Goal: Information Seeking & Learning: Learn about a topic

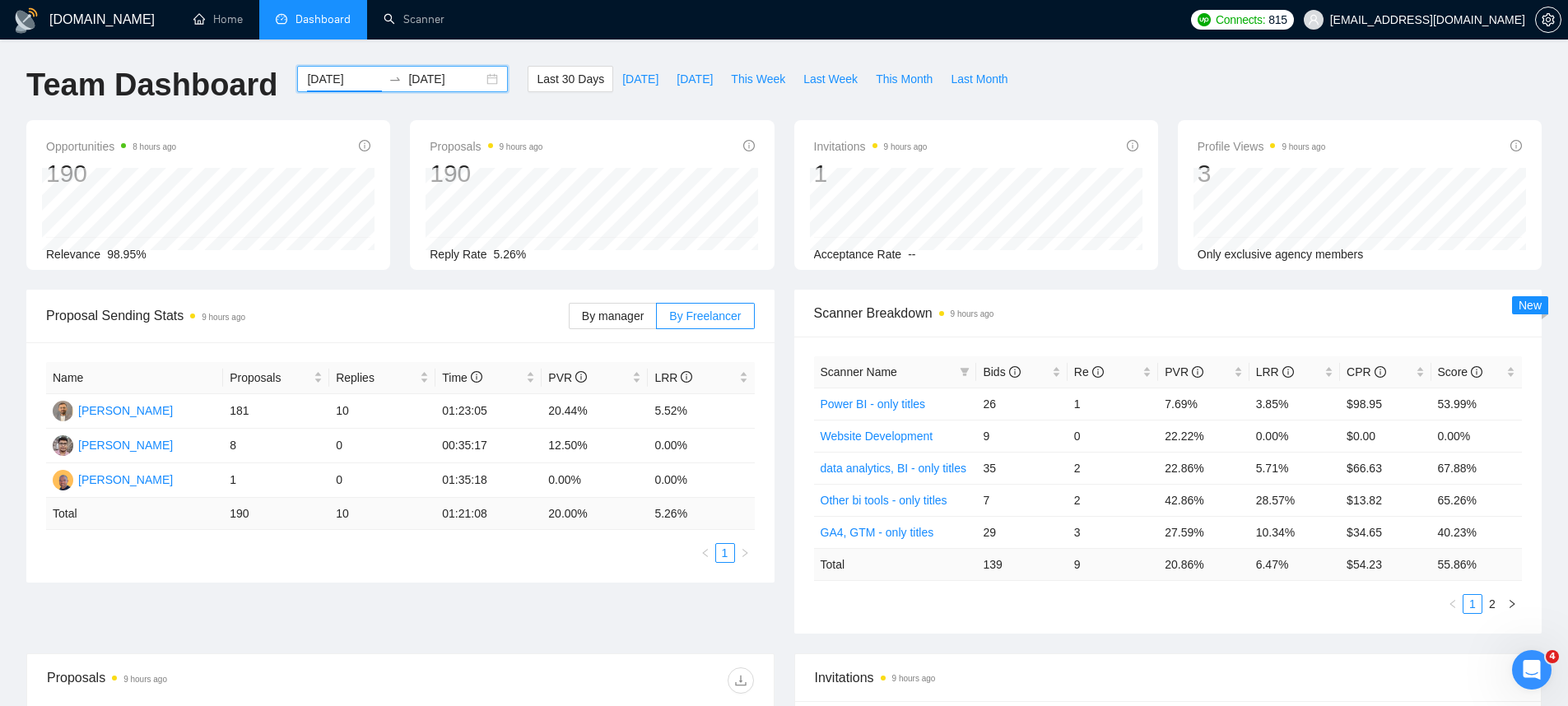
click at [341, 78] on input "[DATE]" at bounding box center [344, 78] width 75 height 18
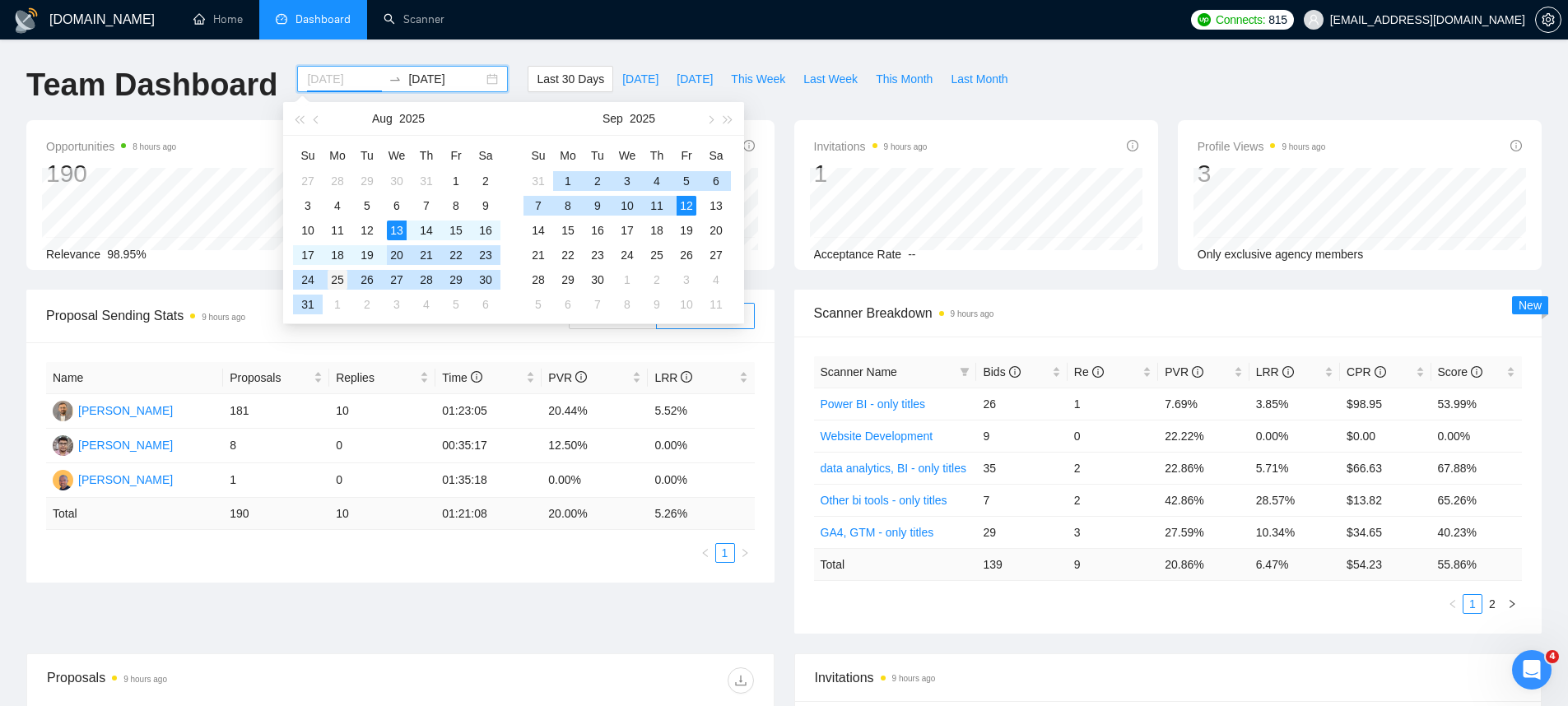
type input "[DATE]"
click at [340, 274] on div "25" at bounding box center [337, 279] width 20 height 20
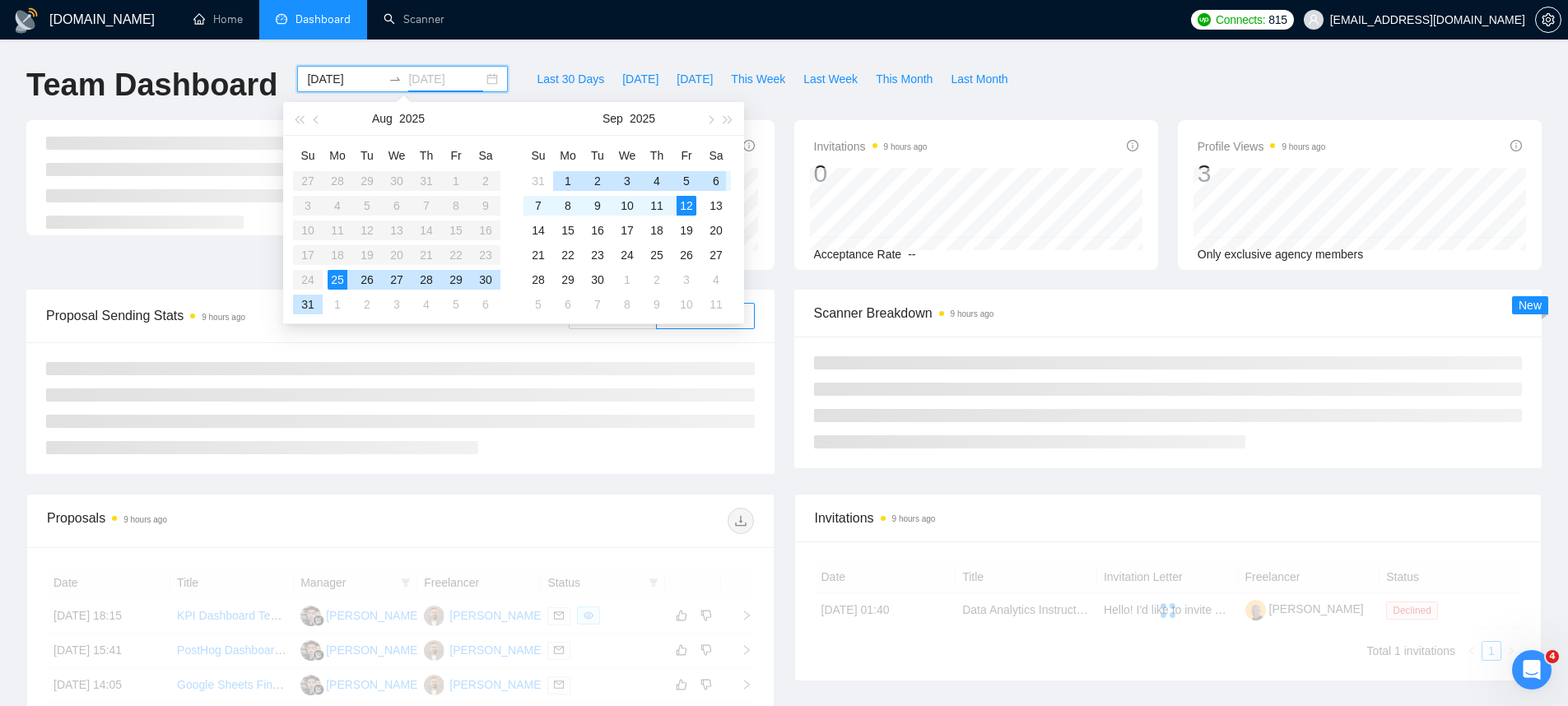
type input "[DATE]"
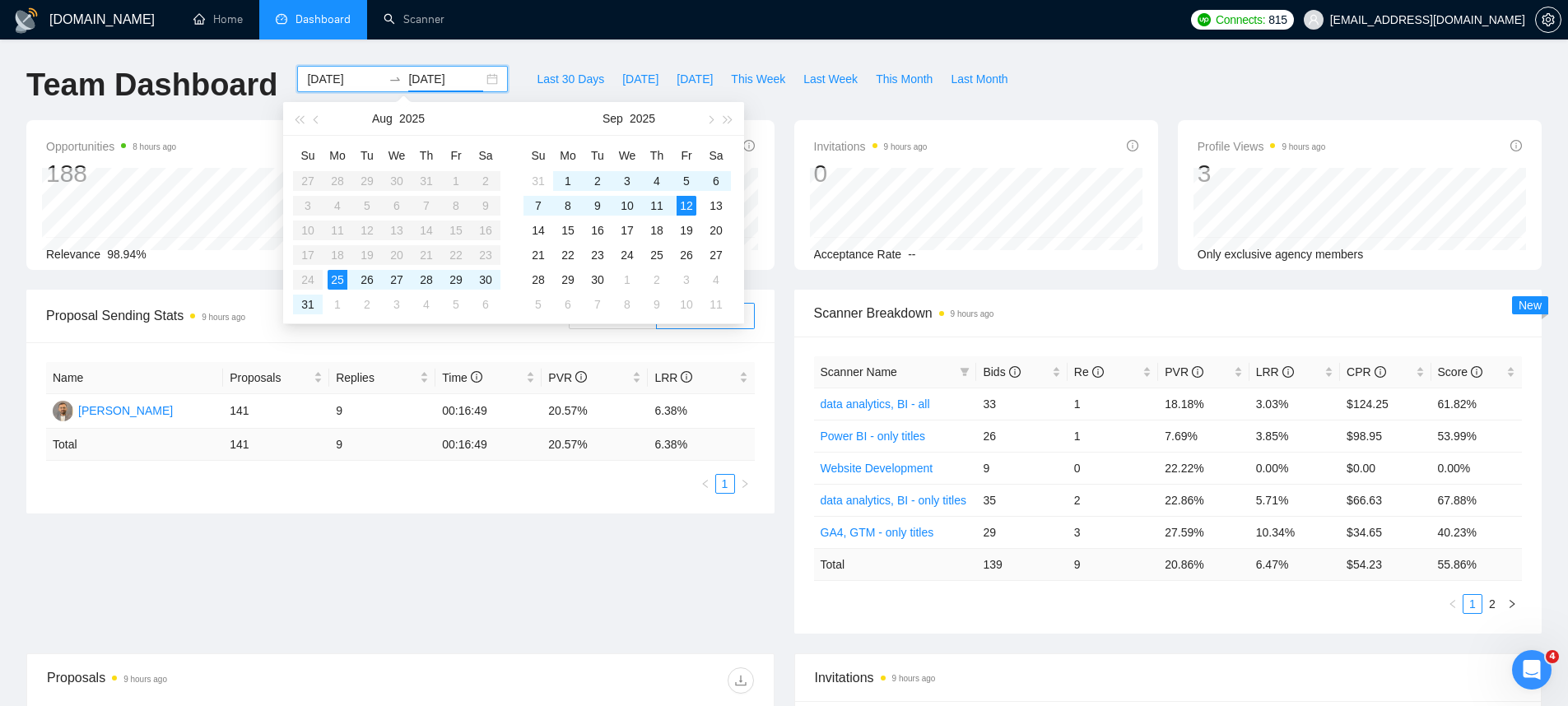
click at [832, 110] on div "Last 30 Days [DATE] [DATE] This Week Last Week This Month Last Month" at bounding box center [771, 93] width 508 height 54
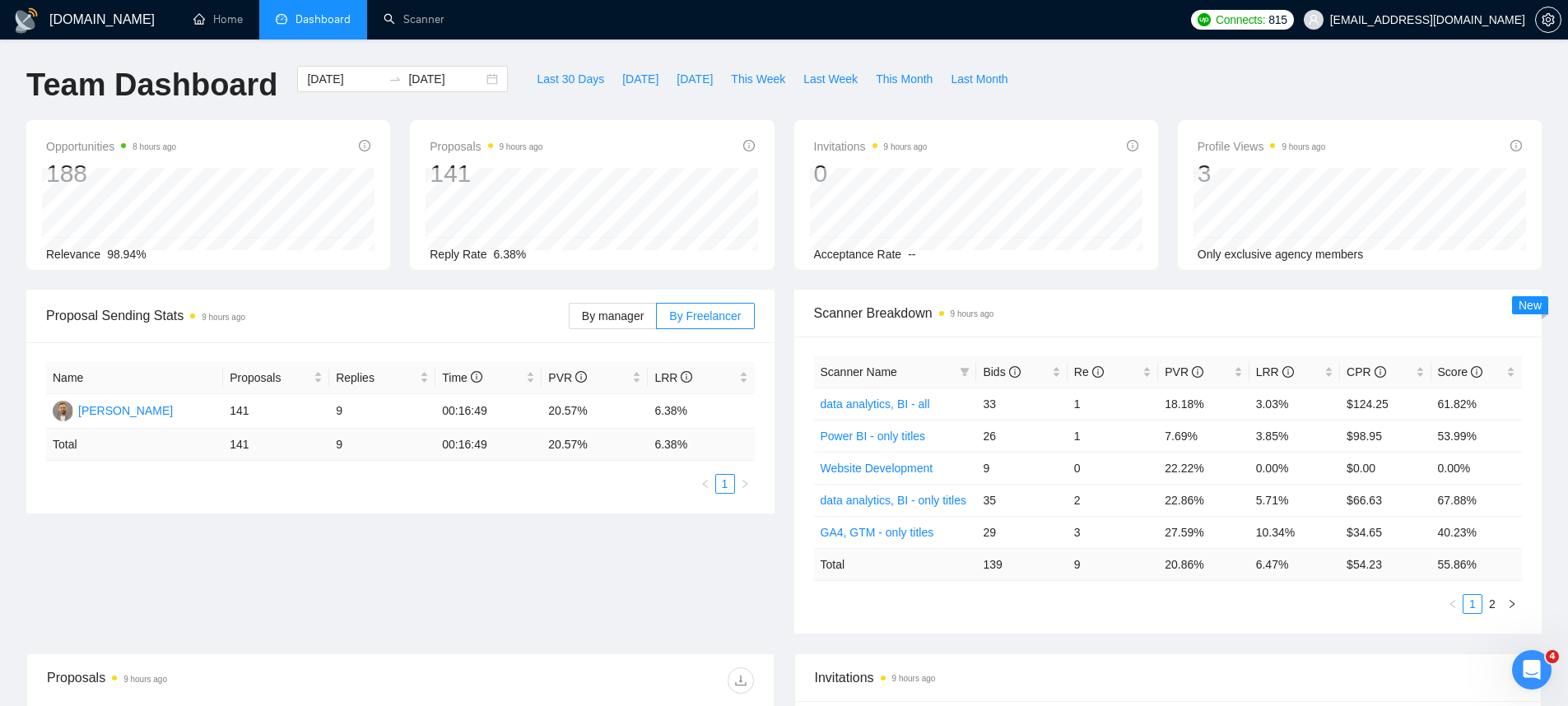
click at [459, 165] on div "141" at bounding box center [486, 173] width 113 height 32
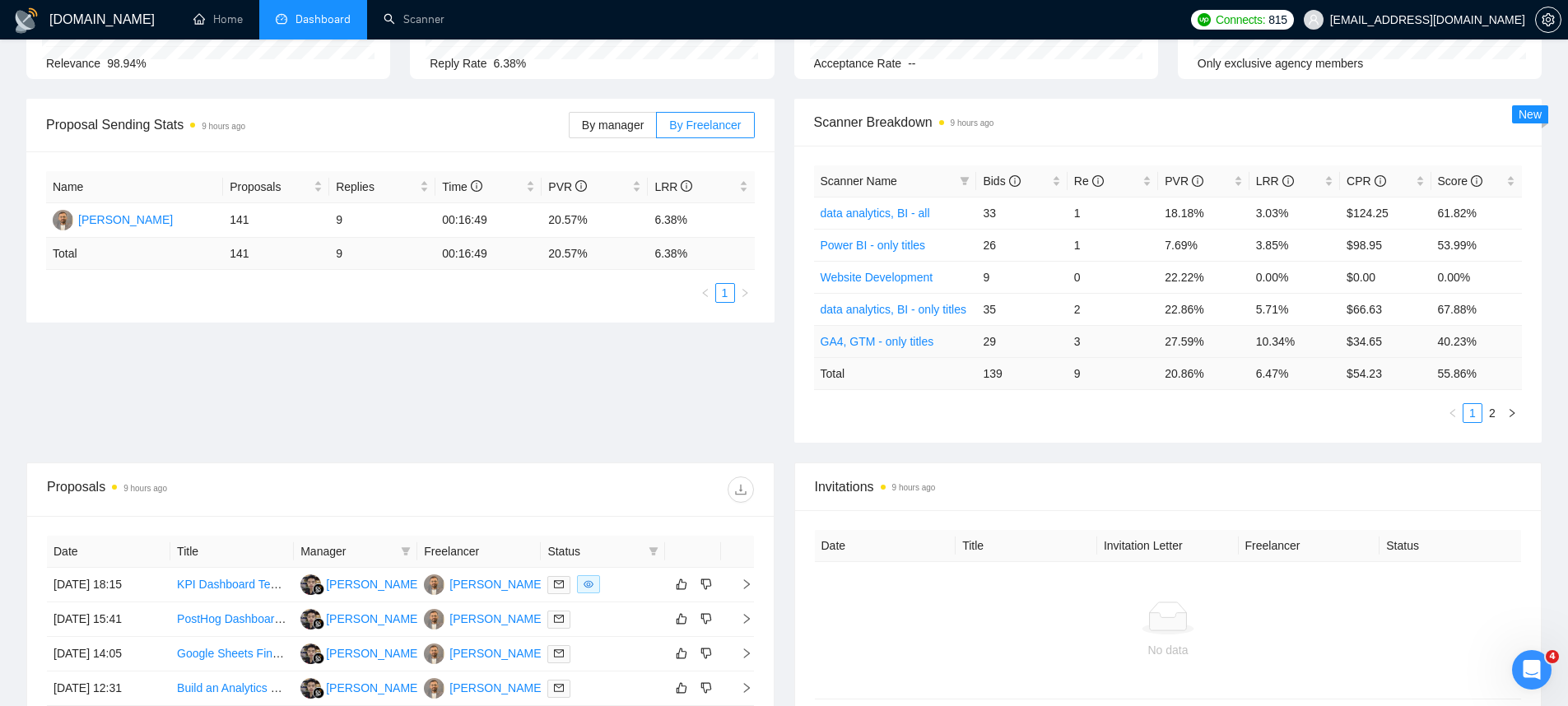
scroll to position [212, 0]
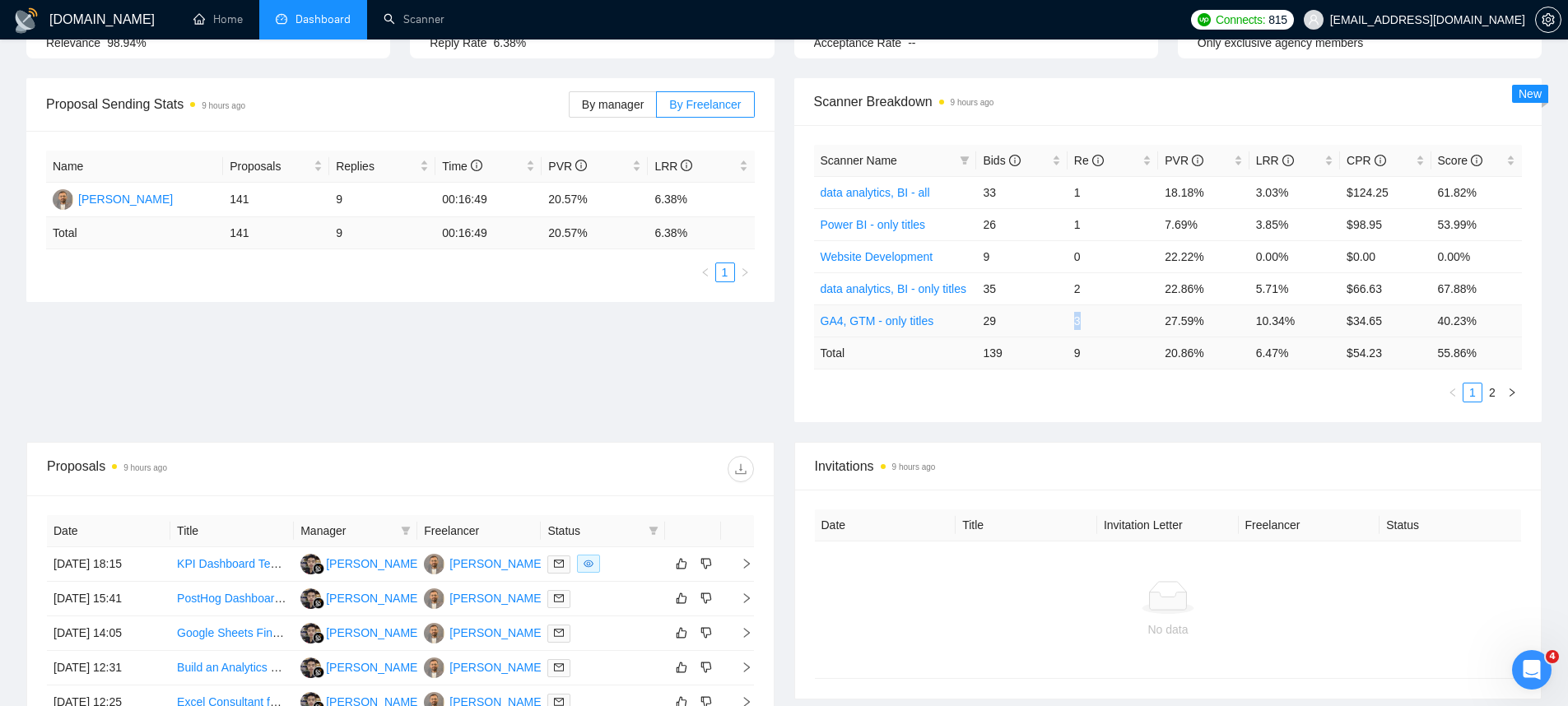
drag, startPoint x: 1074, startPoint y: 319, endPoint x: 1093, endPoint y: 319, distance: 19.0
click at [1093, 319] on td "3" at bounding box center [1113, 321] width 90 height 32
drag, startPoint x: 1080, startPoint y: 291, endPoint x: 1064, endPoint y: 288, distance: 16.3
click at [1076, 291] on td "2" at bounding box center [1113, 288] width 90 height 32
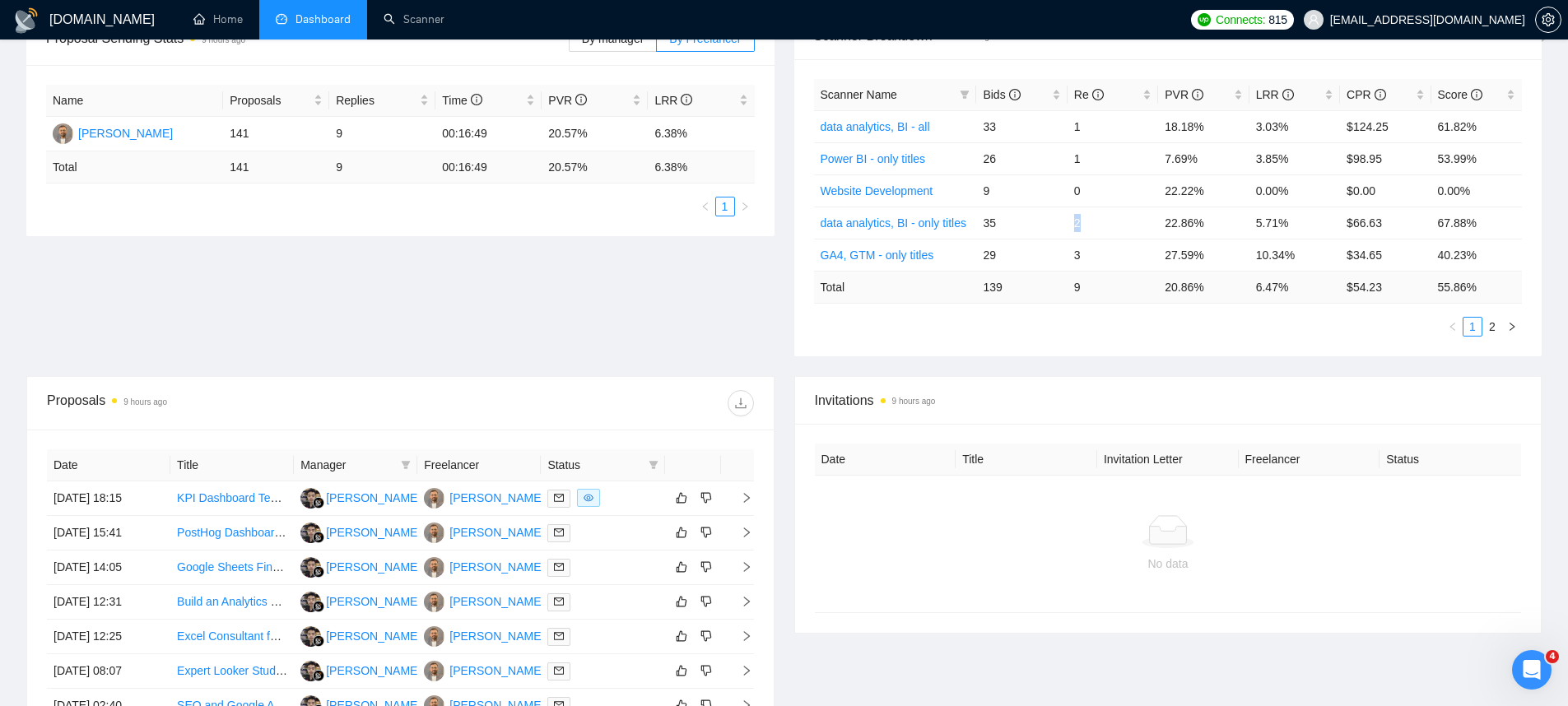
scroll to position [467, 0]
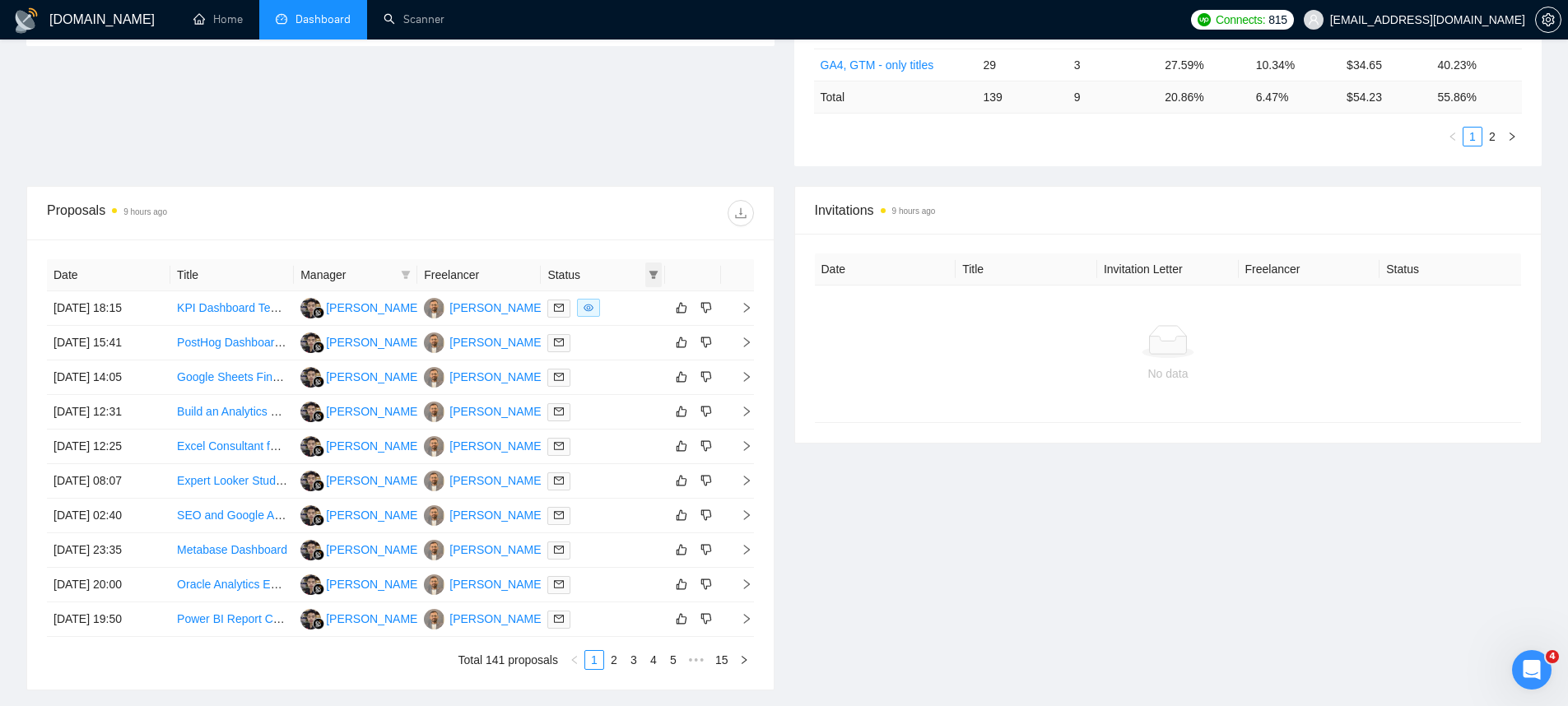
click at [652, 273] on icon "filter" at bounding box center [653, 274] width 9 height 8
click at [607, 325] on span "Sent" at bounding box center [600, 332] width 31 height 13
checkbox input "true"
click at [605, 312] on span "Chat" at bounding box center [611, 306] width 79 height 18
checkbox input "true"
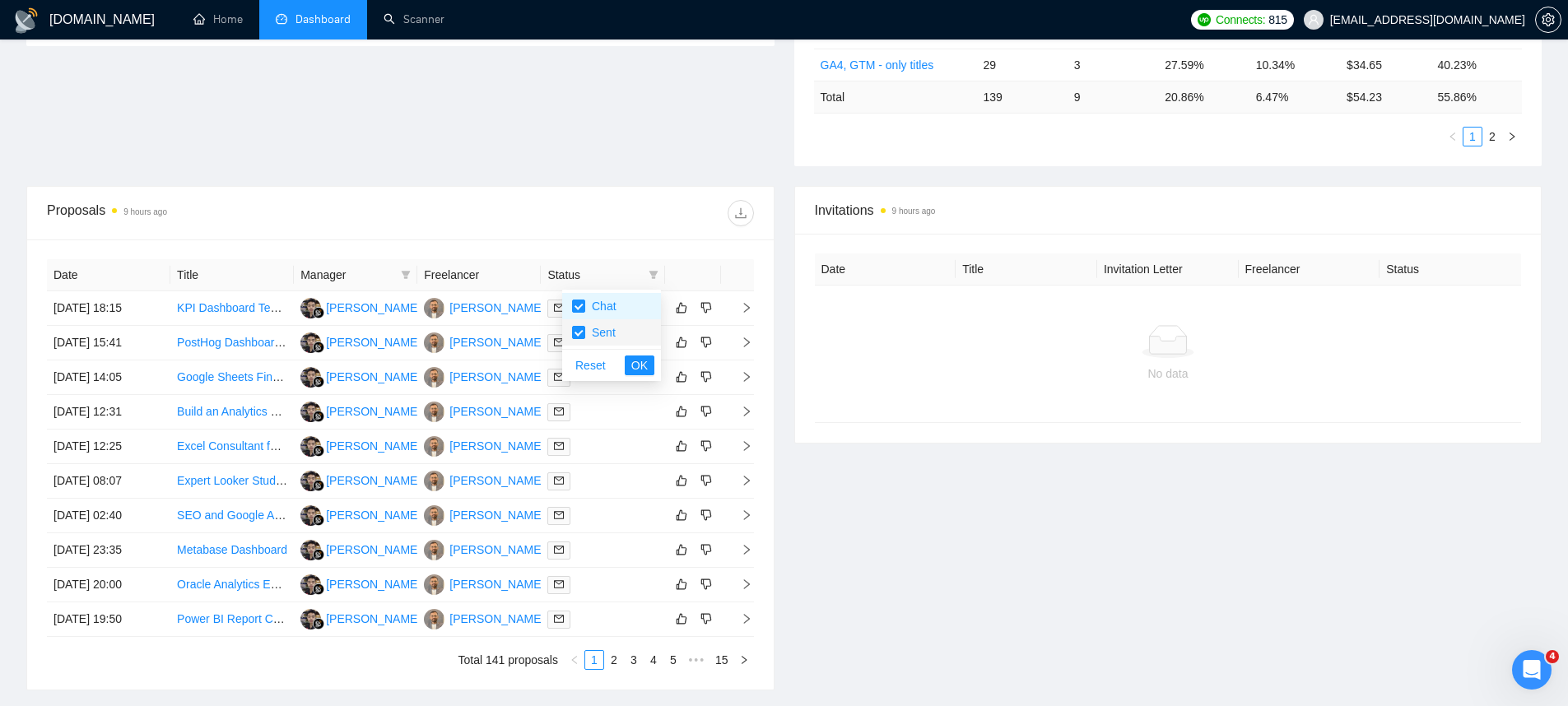
click at [599, 330] on span "Sent" at bounding box center [600, 332] width 31 height 13
checkbox input "false"
click at [630, 364] on button "OK" at bounding box center [640, 365] width 30 height 20
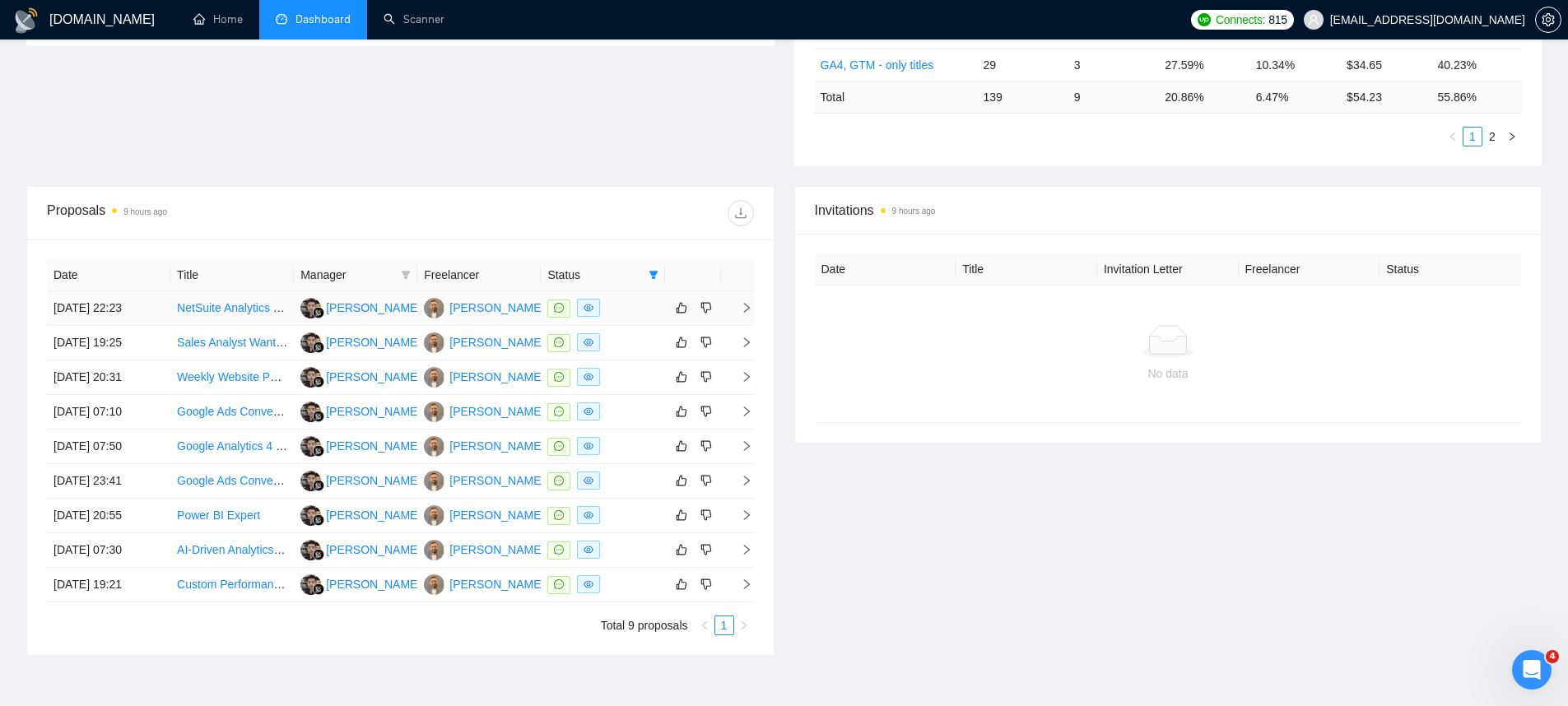
click at [62, 305] on td "[DATE] 22:23" at bounding box center [108, 308] width 123 height 35
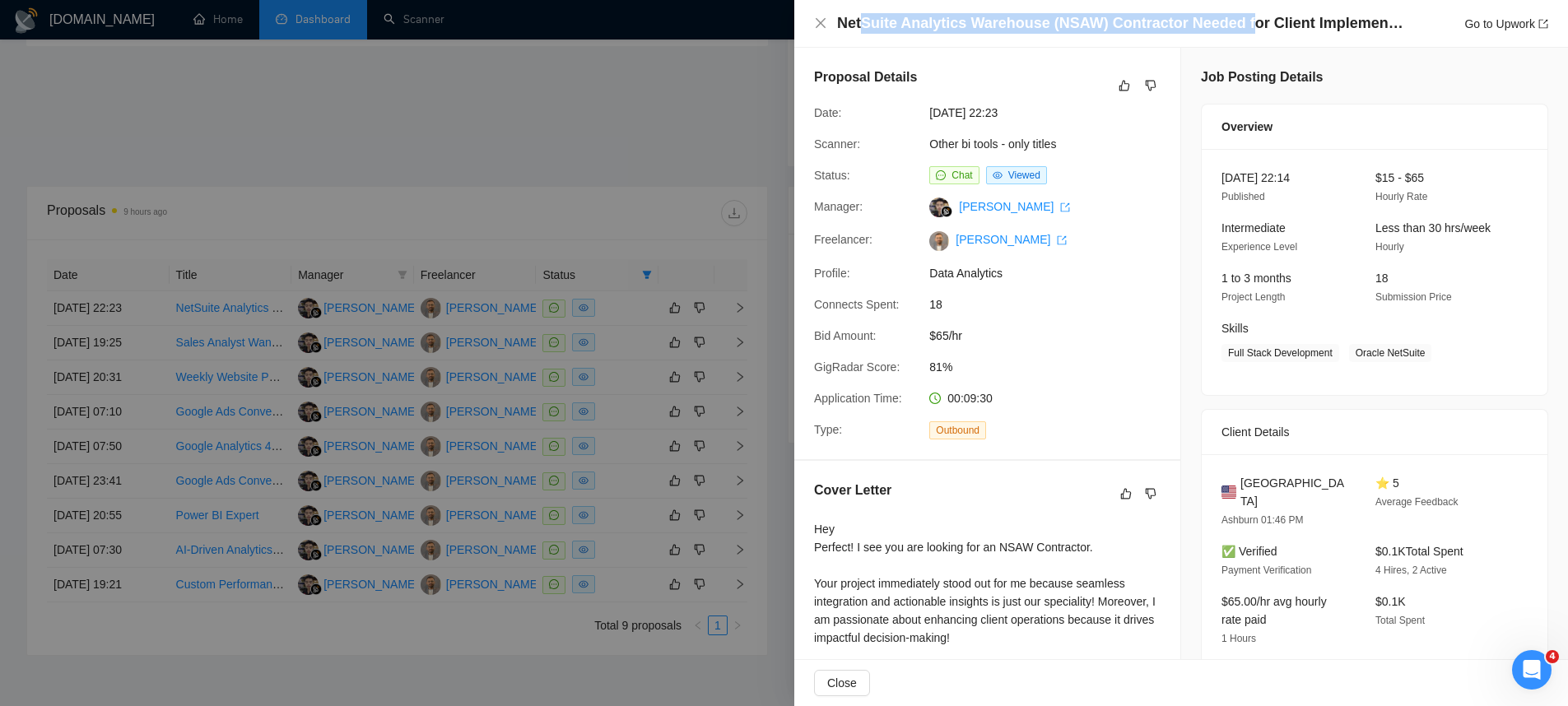
drag, startPoint x: 865, startPoint y: 32, endPoint x: 1249, endPoint y: 33, distance: 384.0
click at [1249, 33] on h4 "NetSuite Analytics Warehouse (NSAW) Contractor Needed for Client Implementation" at bounding box center [1121, 23] width 568 height 21
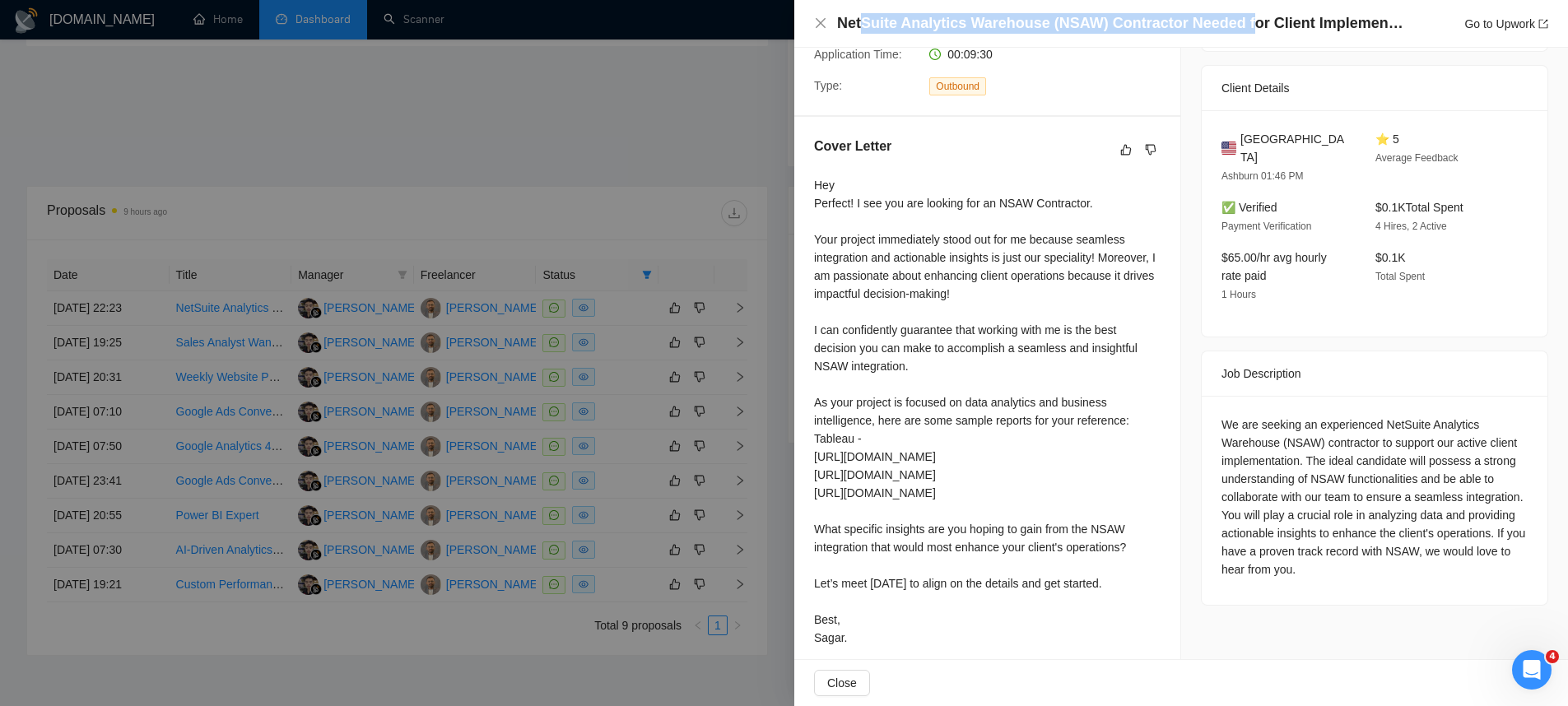
scroll to position [399, 0]
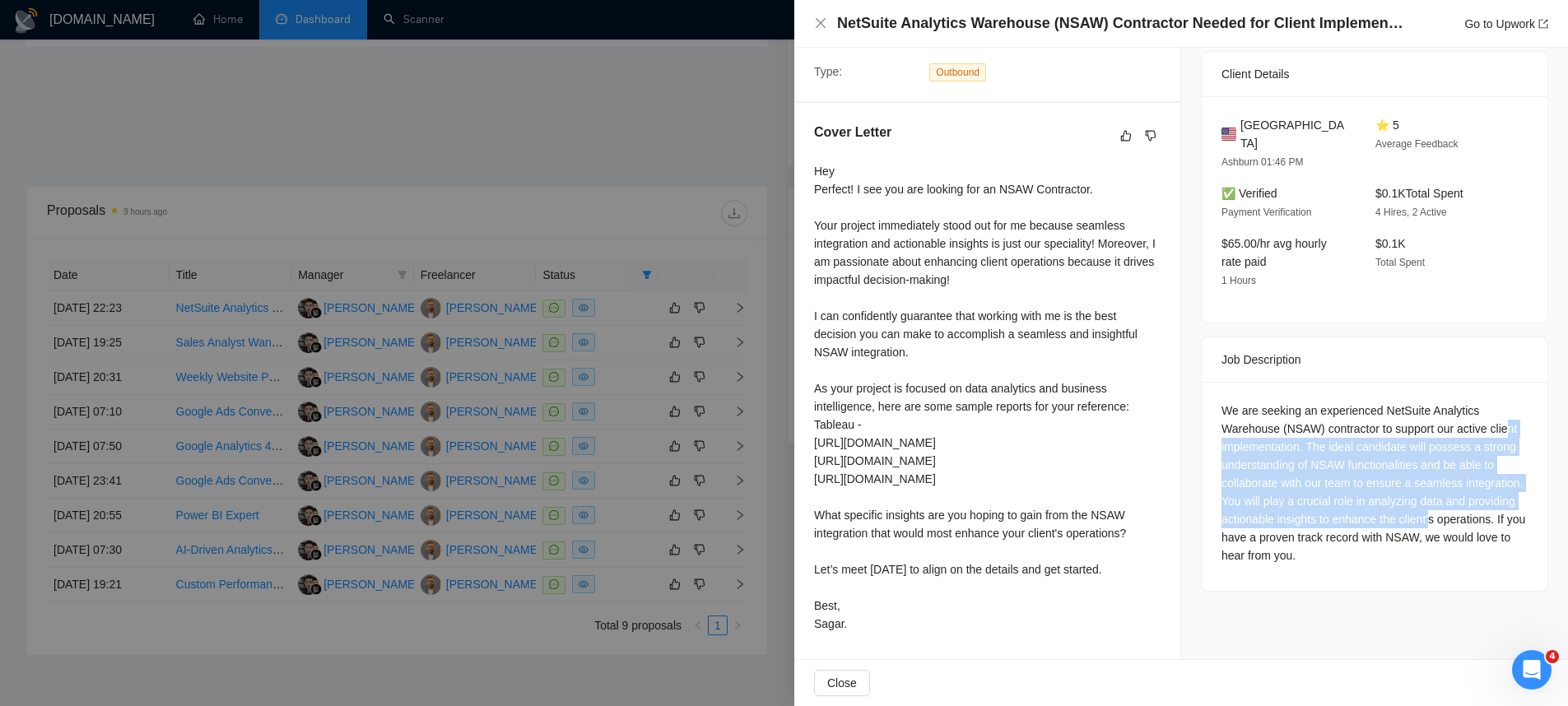
drag, startPoint x: 1231, startPoint y: 385, endPoint x: 1508, endPoint y: 452, distance: 285.0
click at [1508, 452] on div "We are seeking an experienced NetSuite Analytics Warehouse (NSAW) contractor to…" at bounding box center [1375, 483] width 306 height 163
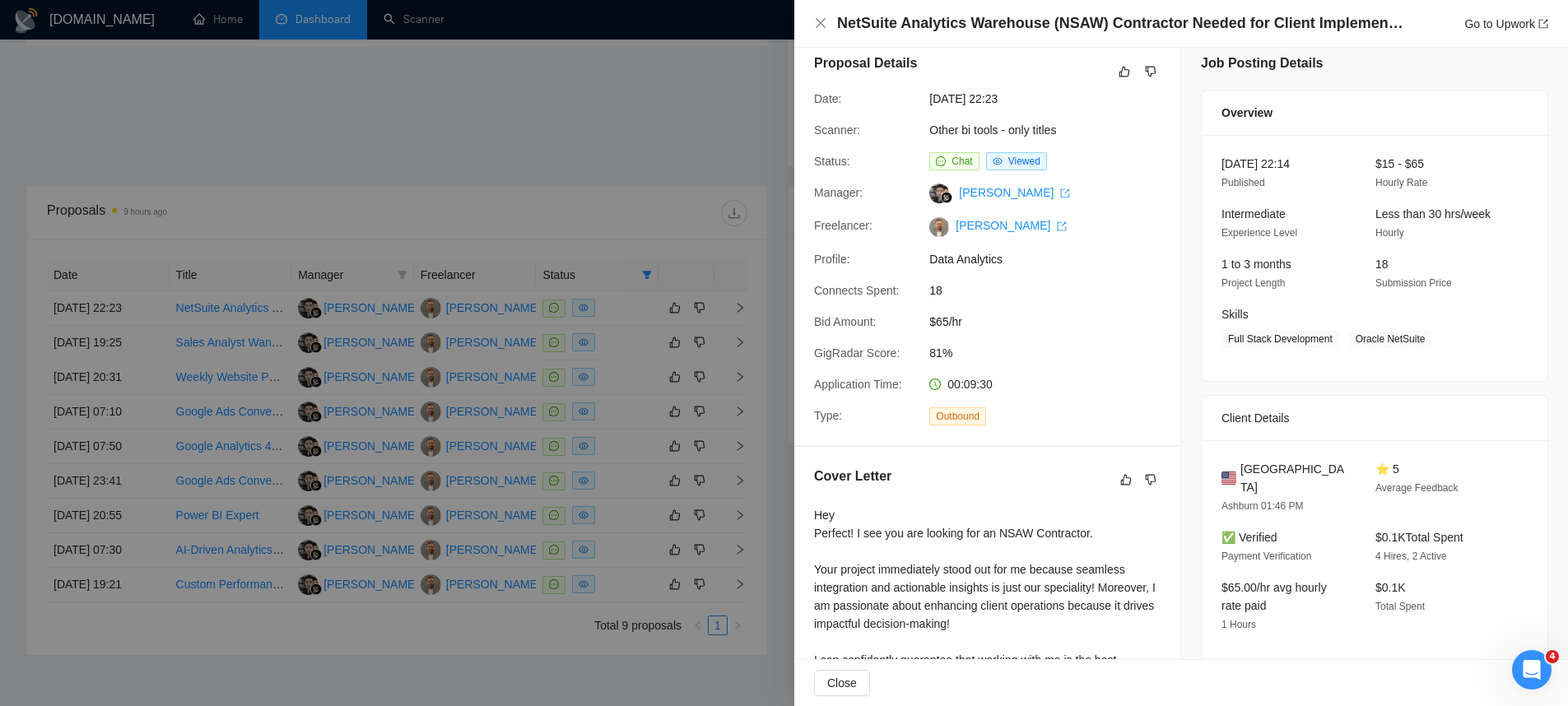
scroll to position [0, 0]
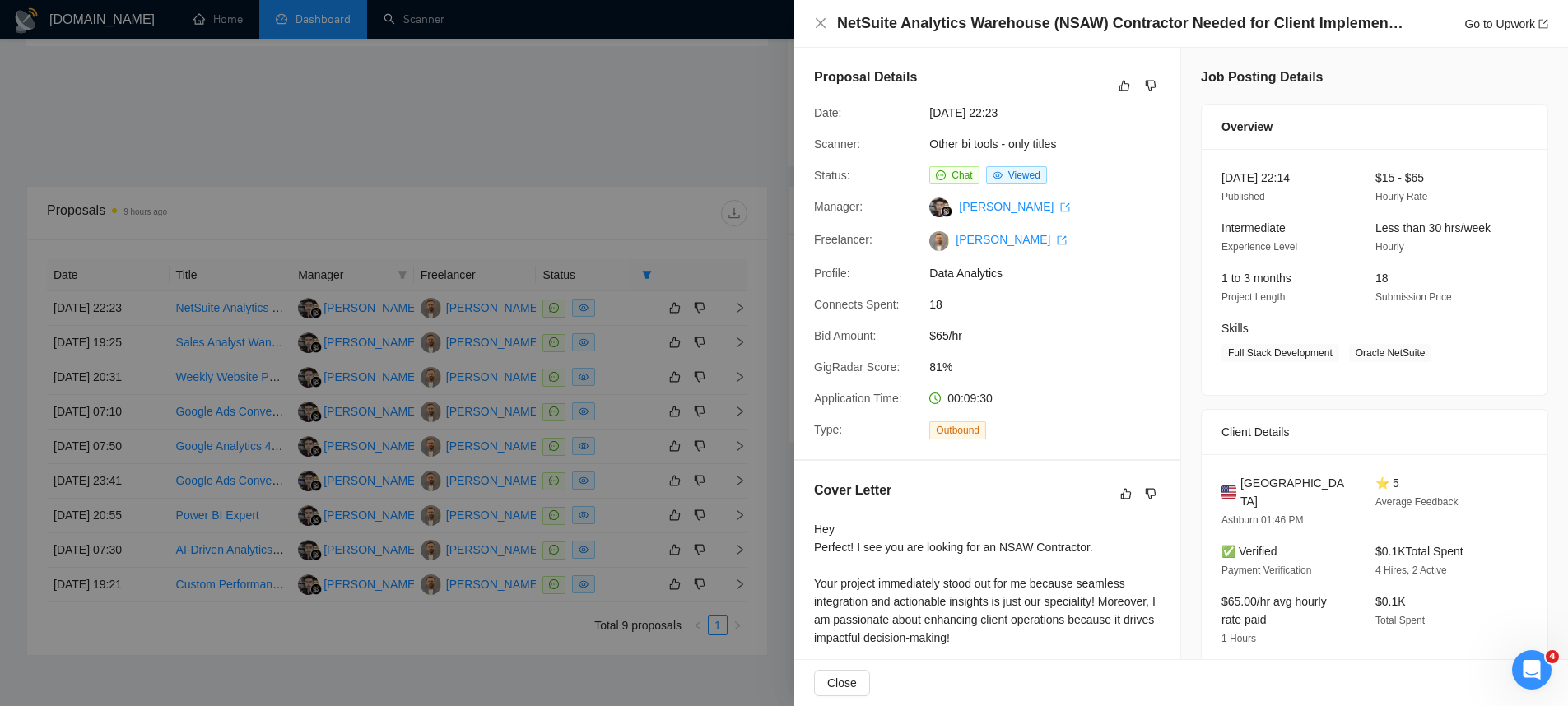
click at [512, 105] on div at bounding box center [784, 353] width 1568 height 706
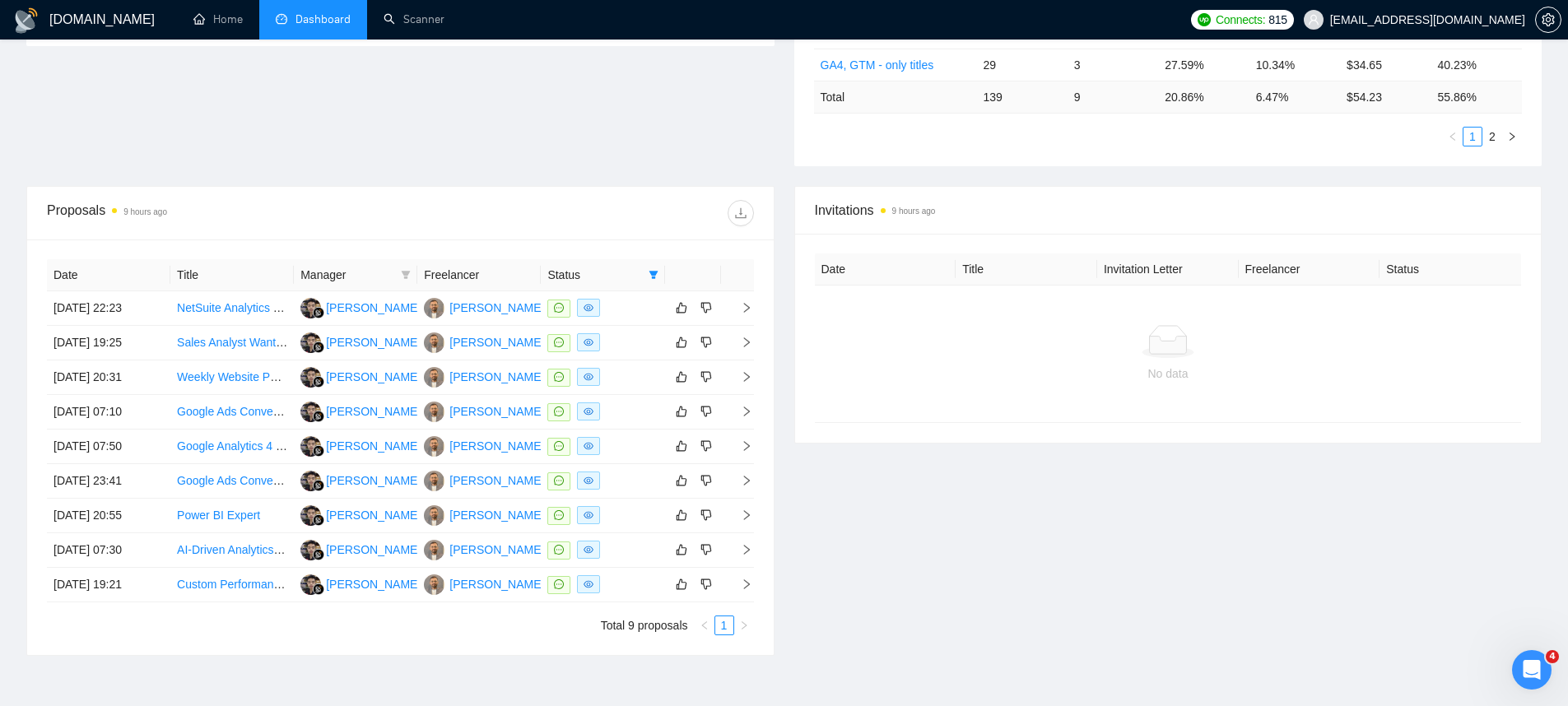
scroll to position [564, 0]
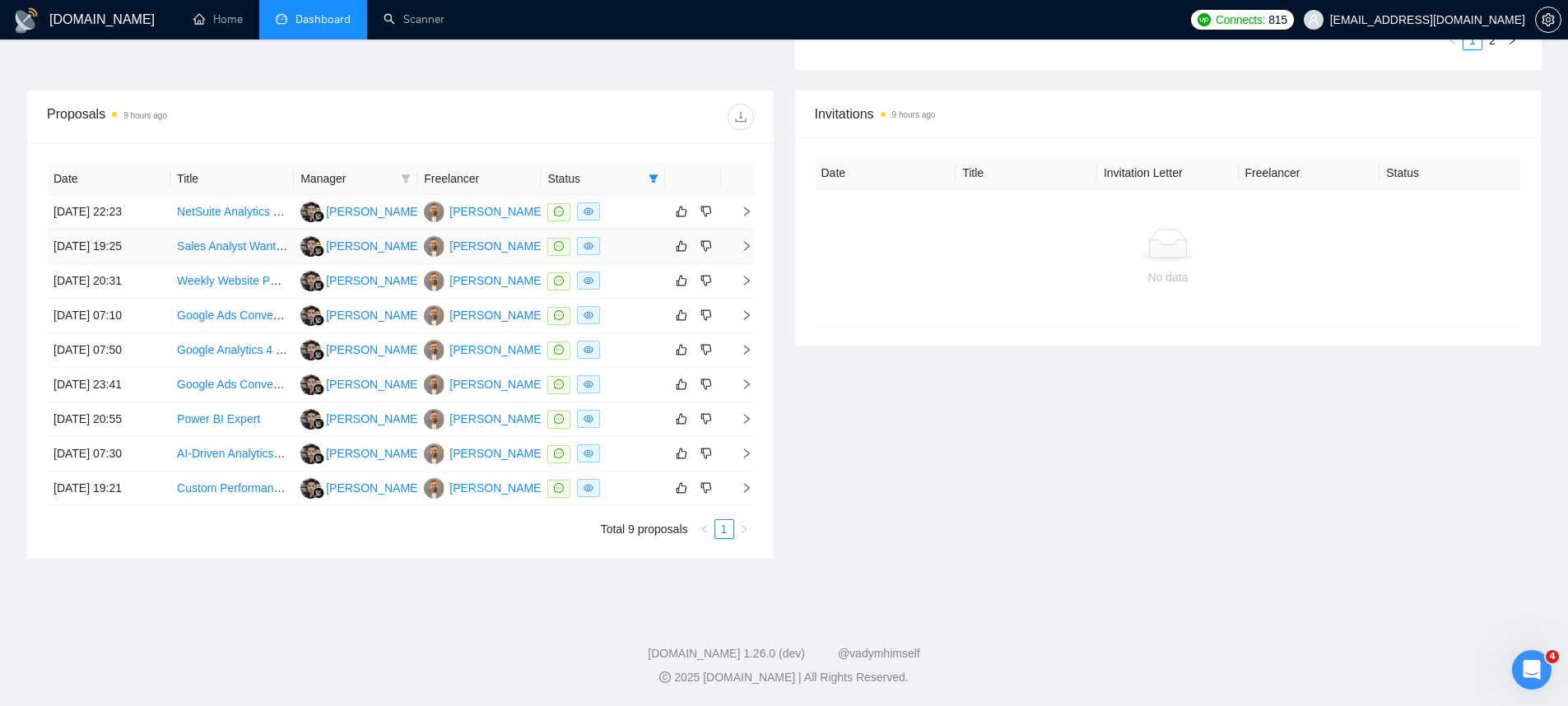
click at [93, 247] on td "[DATE] 19:25" at bounding box center [108, 246] width 123 height 35
